Goal: Check status

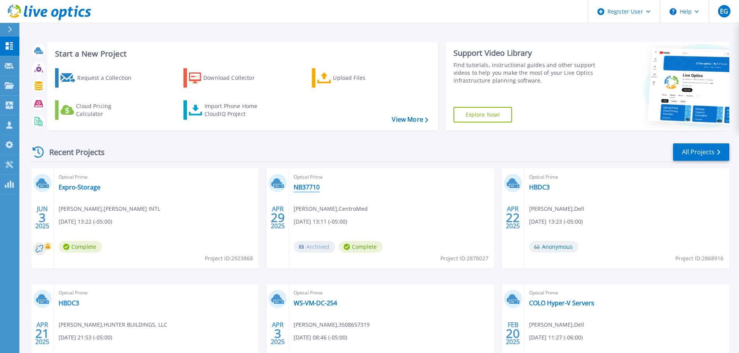
click at [309, 188] on link "NB37710" at bounding box center [306, 187] width 26 height 8
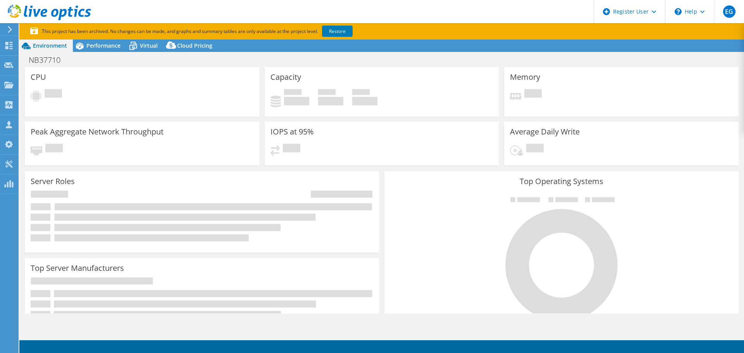
select select "USD"
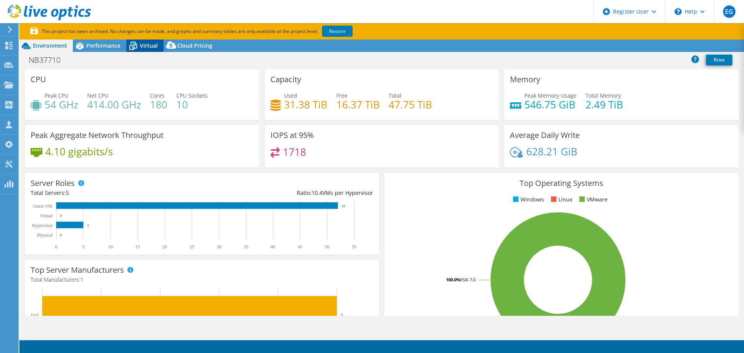
click at [139, 43] on icon at bounding box center [133, 46] width 14 height 14
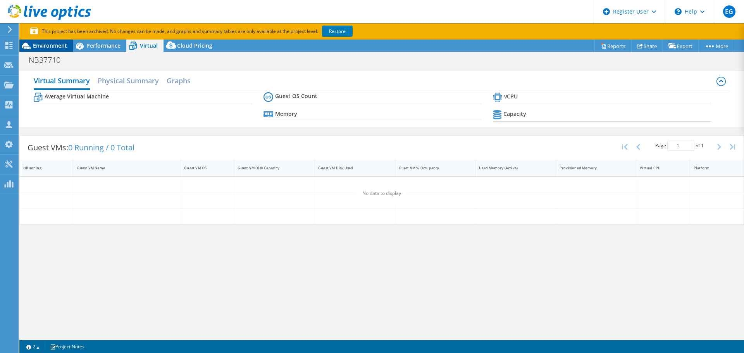
click at [60, 43] on span "Environment" at bounding box center [50, 45] width 34 height 7
